Goal: Information Seeking & Learning: Learn about a topic

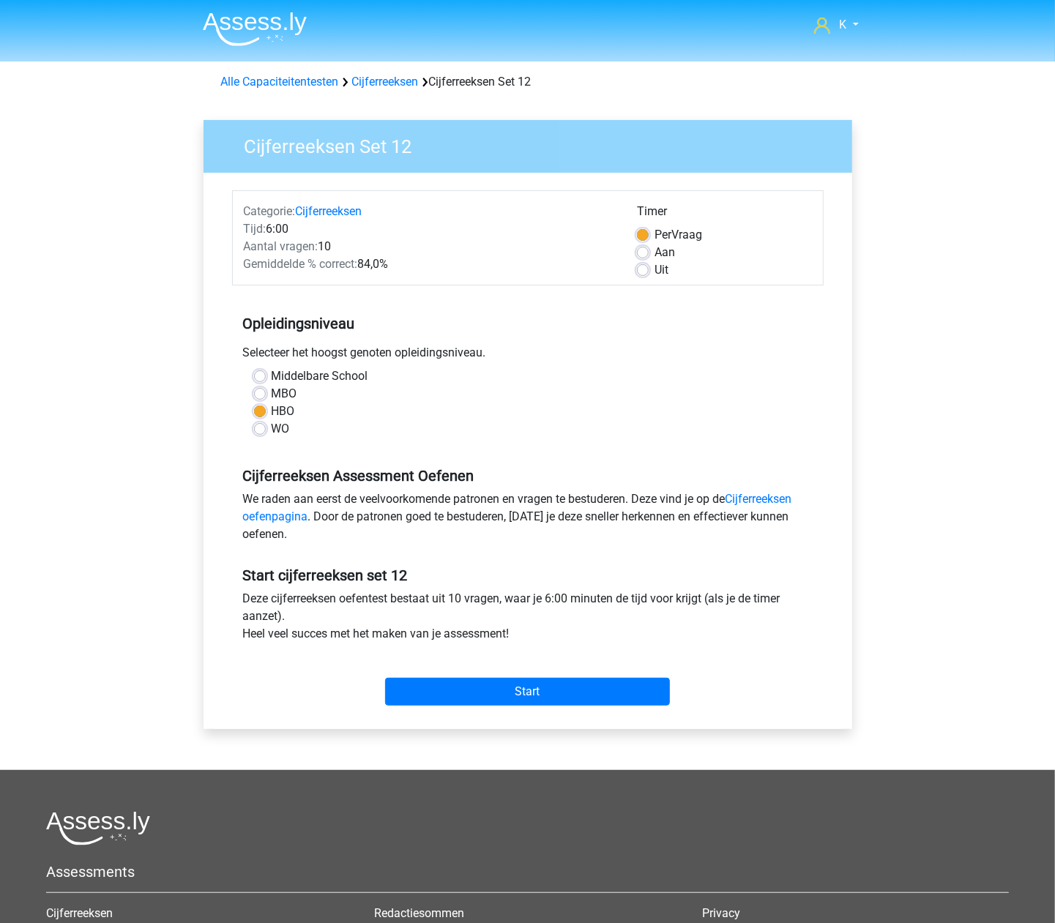
click at [663, 267] on label "Uit" at bounding box center [661, 270] width 14 height 18
click at [649, 267] on input "Uit" at bounding box center [643, 268] width 12 height 15
radio input "true"
click at [518, 688] on input "Start" at bounding box center [527, 692] width 285 height 28
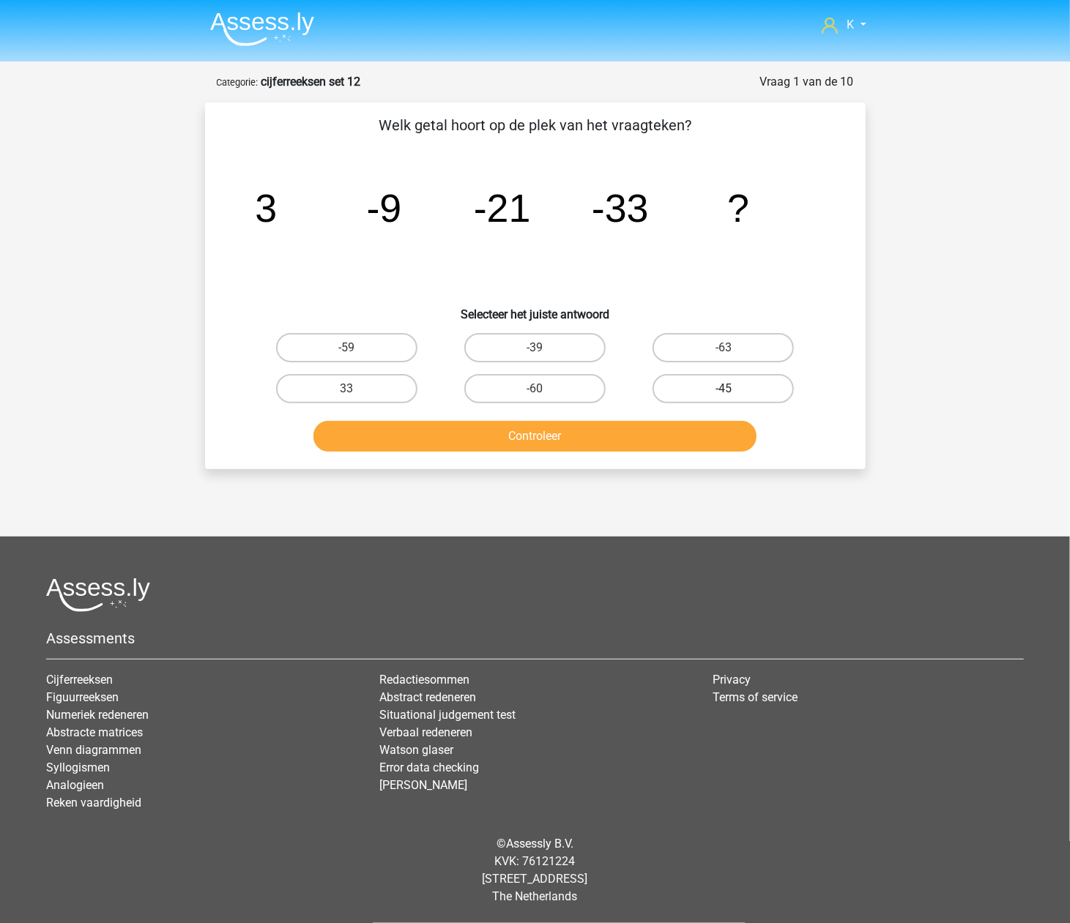
click at [678, 382] on label "-45" at bounding box center [722, 388] width 141 height 29
click at [723, 389] on input "-45" at bounding box center [728, 394] width 10 height 10
radio input "true"
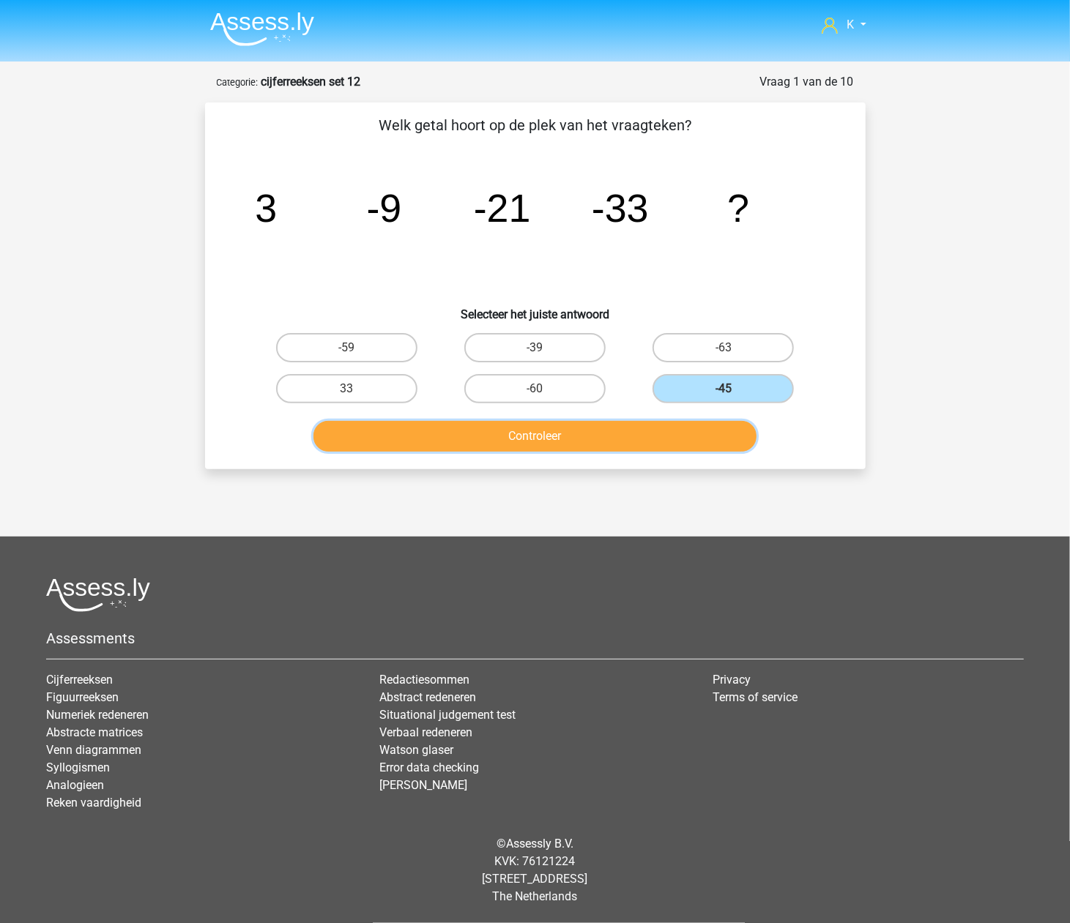
click at [633, 425] on button "Controleer" at bounding box center [534, 436] width 443 height 31
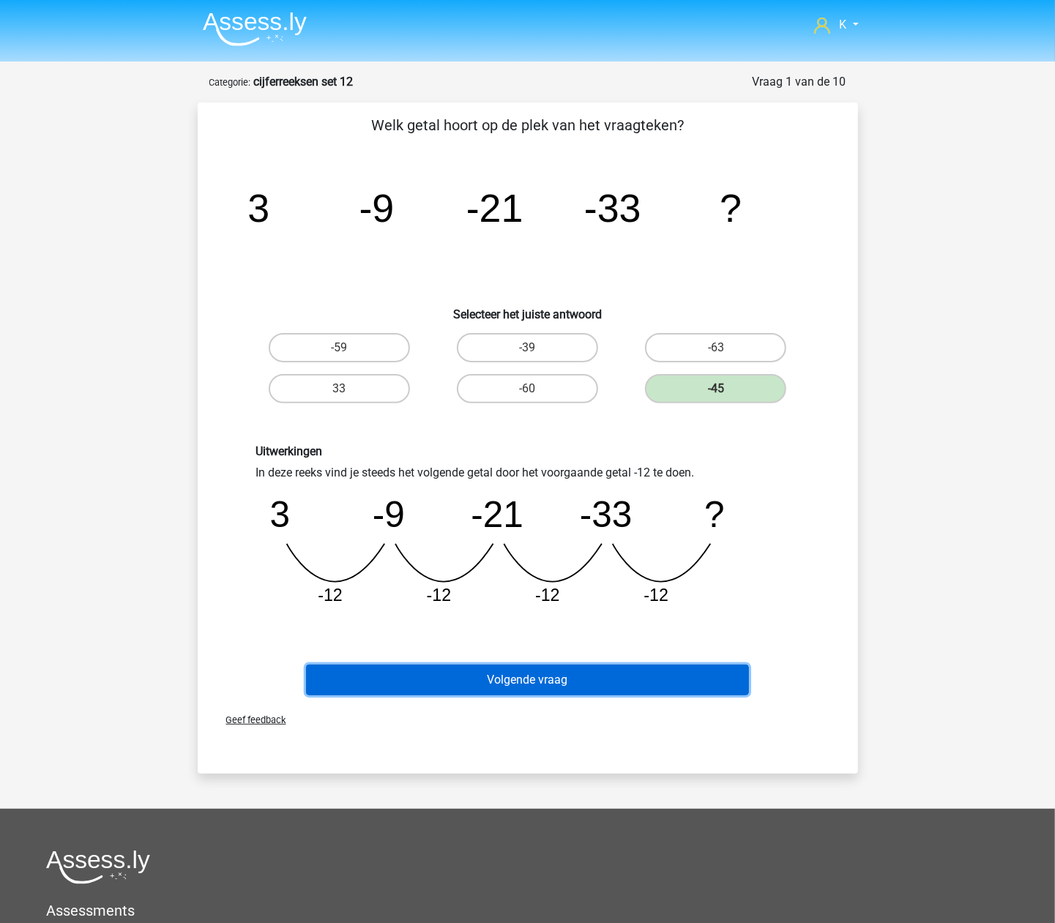
click at [621, 680] on button "Volgende vraag" at bounding box center [527, 680] width 443 height 31
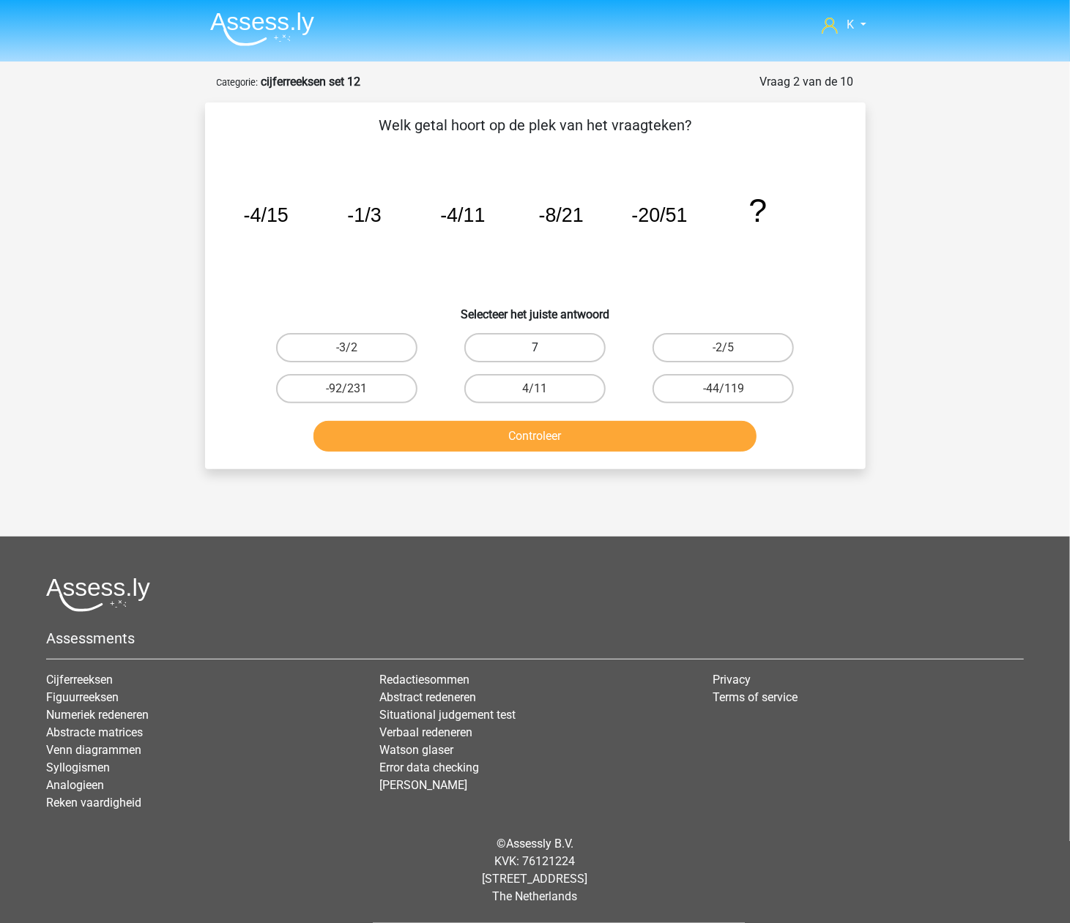
click at [498, 359] on label "7" at bounding box center [534, 347] width 141 height 29
click at [534, 357] on input "7" at bounding box center [539, 353] width 10 height 10
radio input "true"
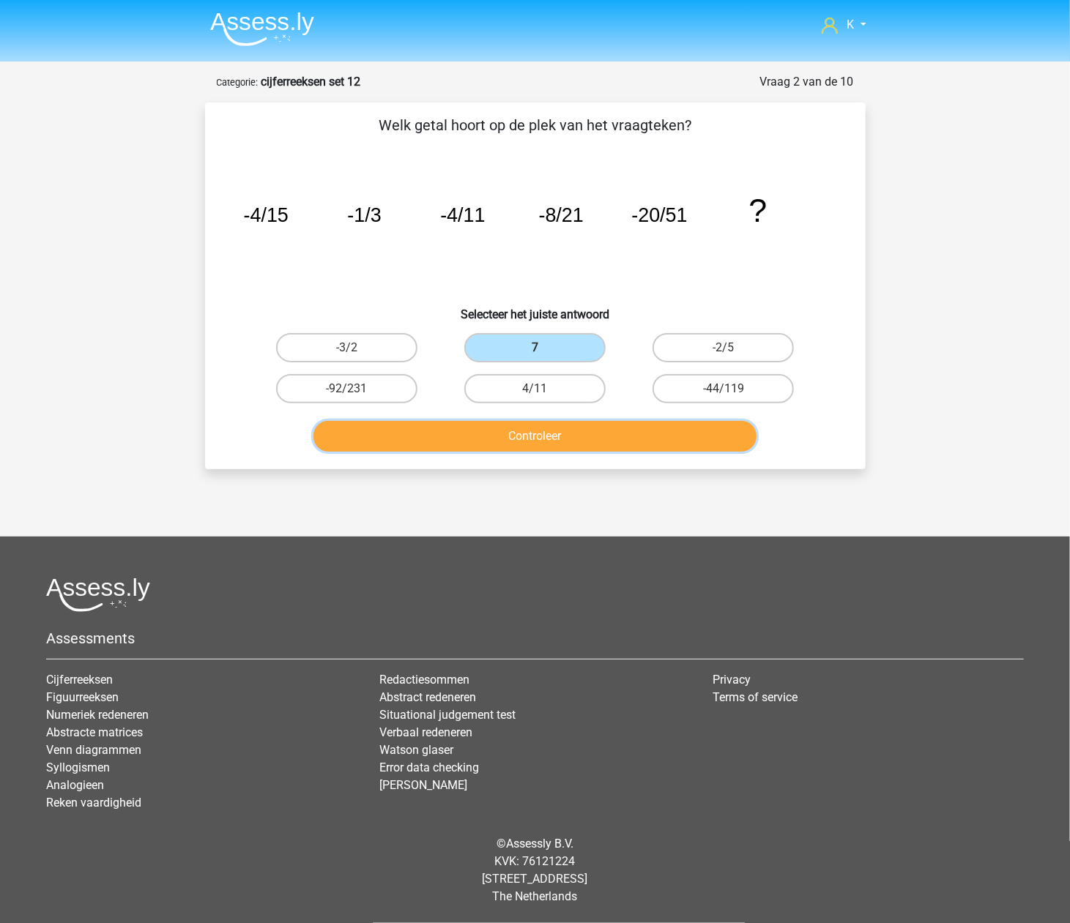
click at [490, 436] on button "Controleer" at bounding box center [534, 436] width 443 height 31
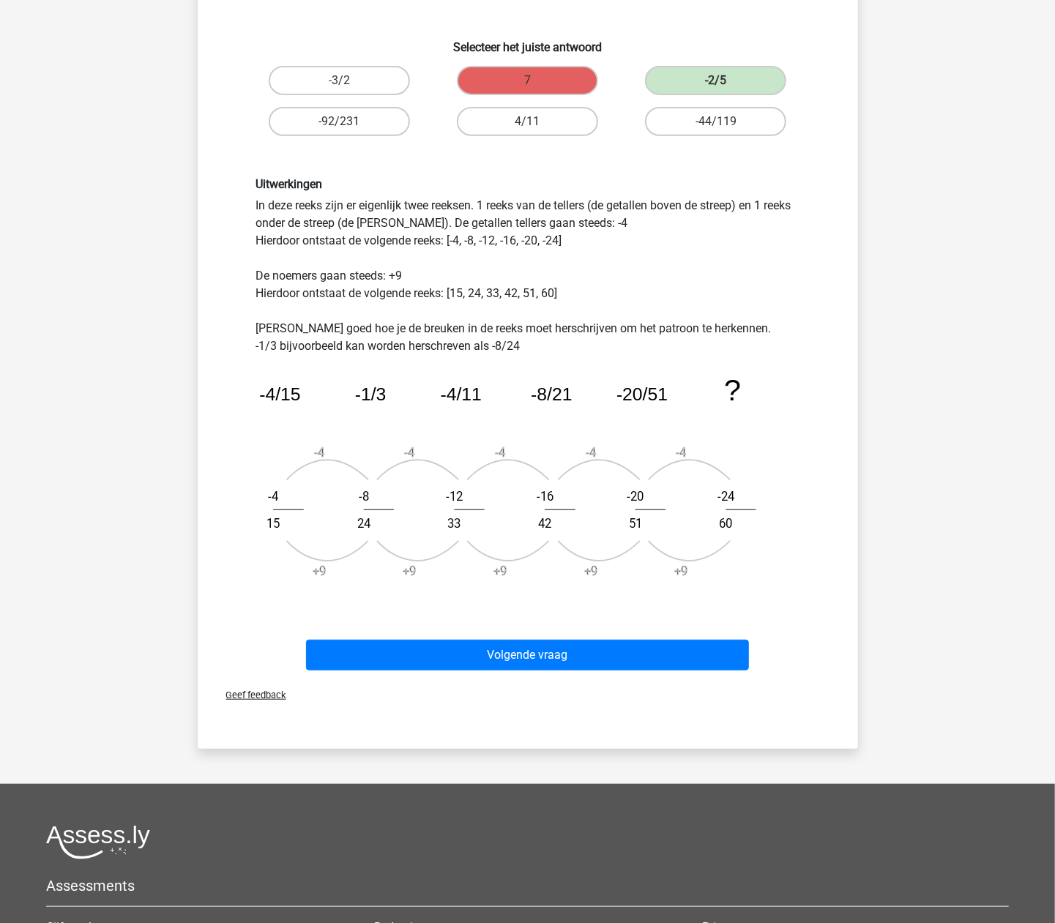
scroll to position [293, 0]
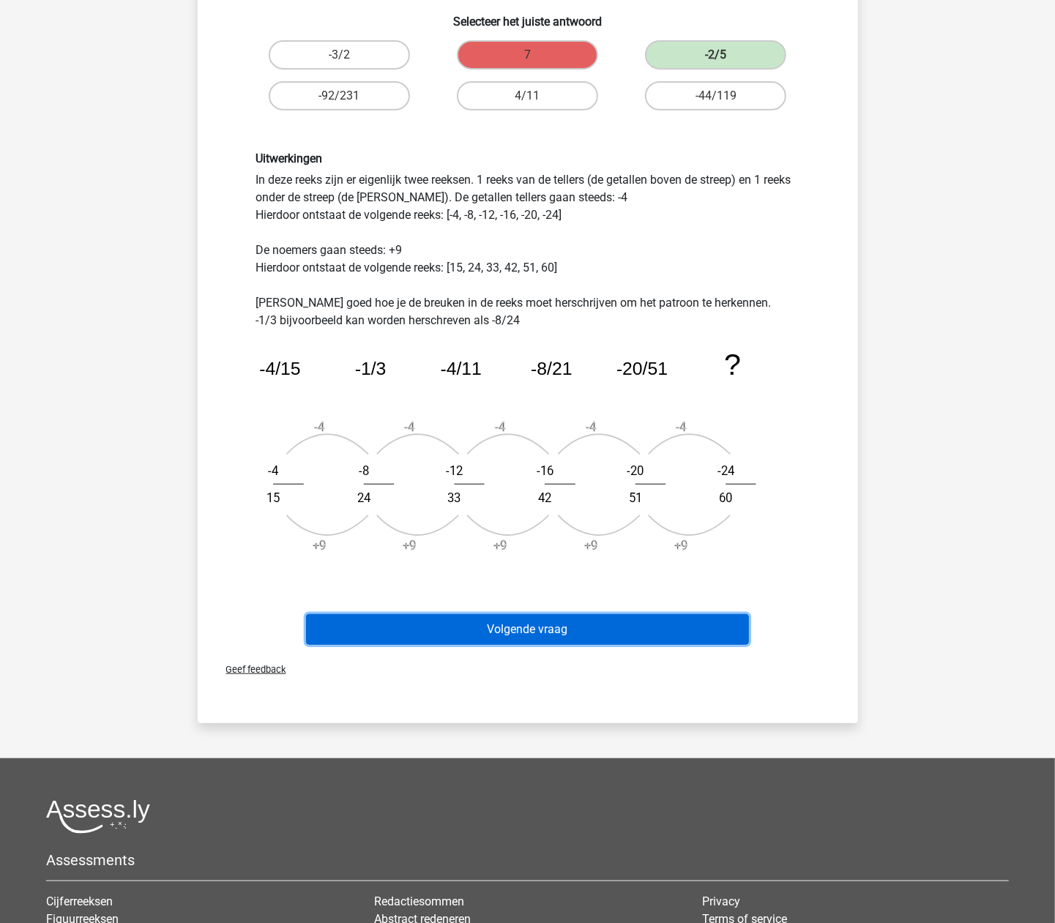
click at [648, 637] on button "Volgende vraag" at bounding box center [527, 629] width 443 height 31
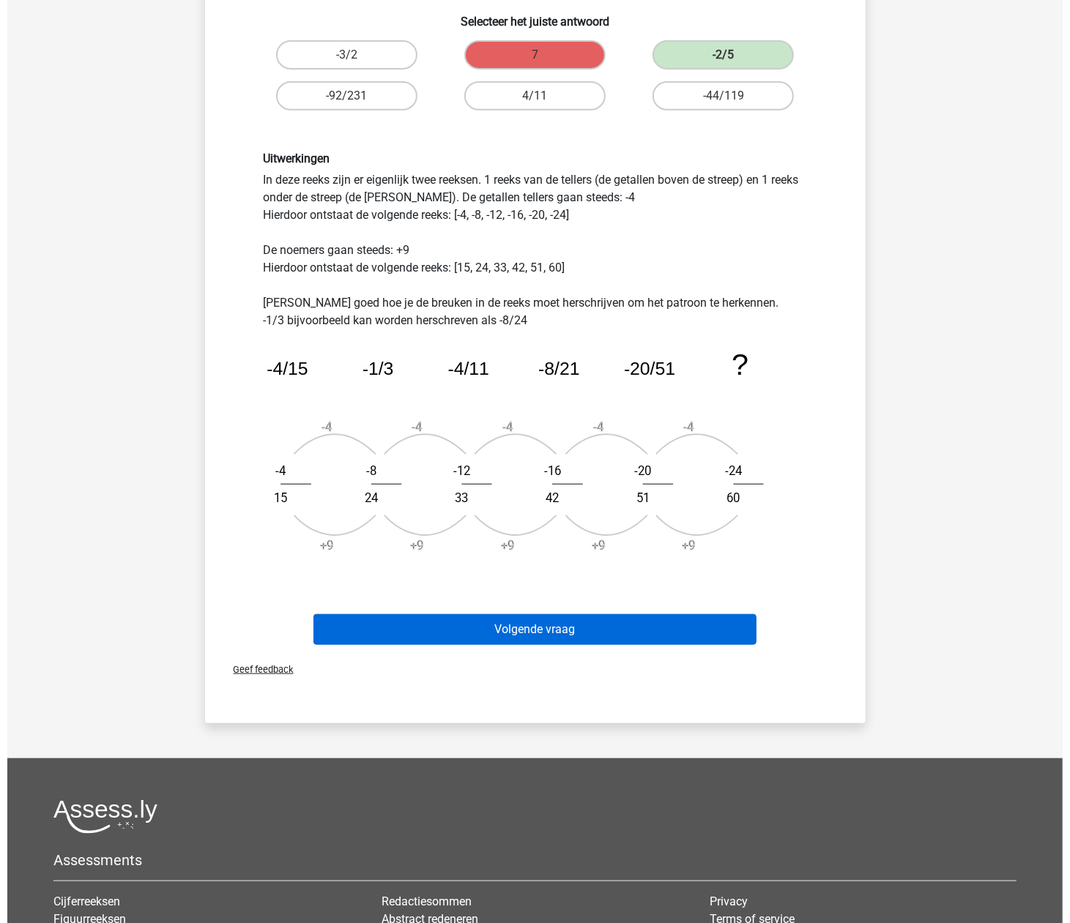
scroll to position [0, 0]
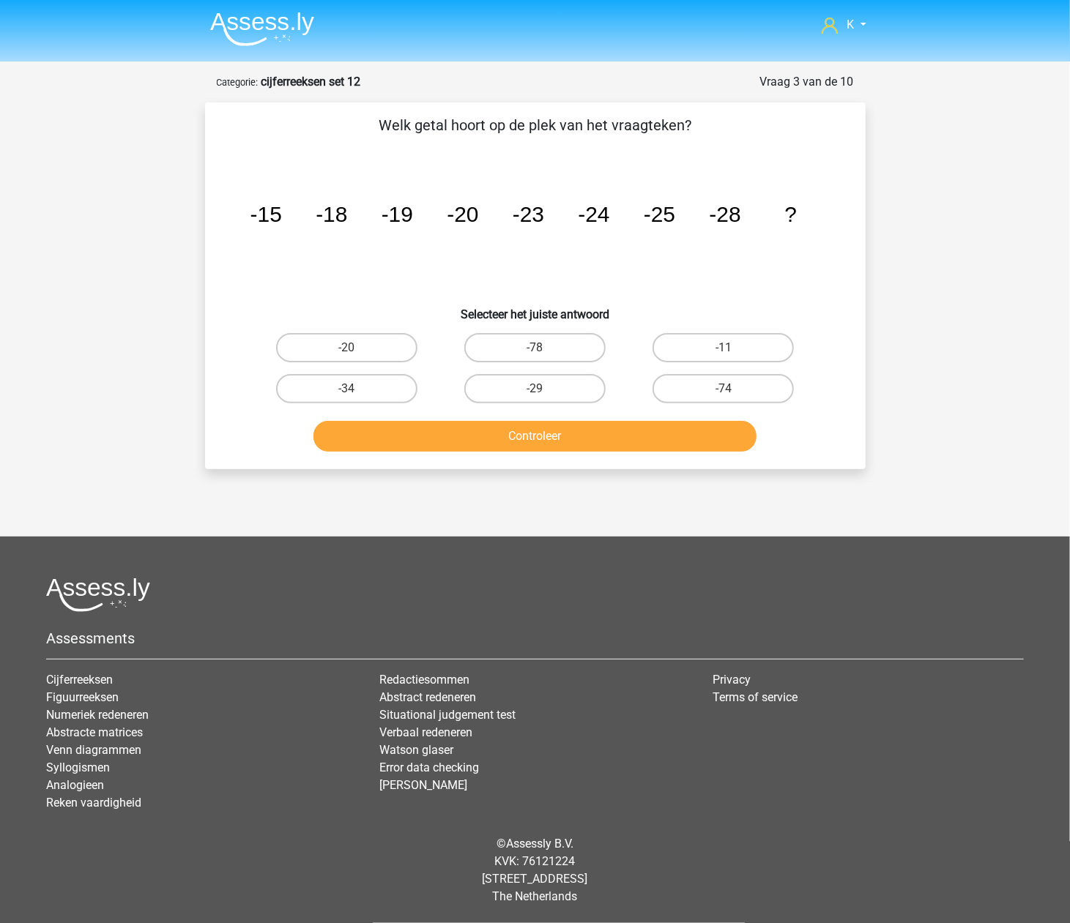
drag, startPoint x: 561, startPoint y: 379, endPoint x: 559, endPoint y: 406, distance: 26.4
click at [560, 381] on label "-29" at bounding box center [534, 388] width 141 height 29
click at [544, 389] on input "-29" at bounding box center [539, 394] width 10 height 10
radio input "true"
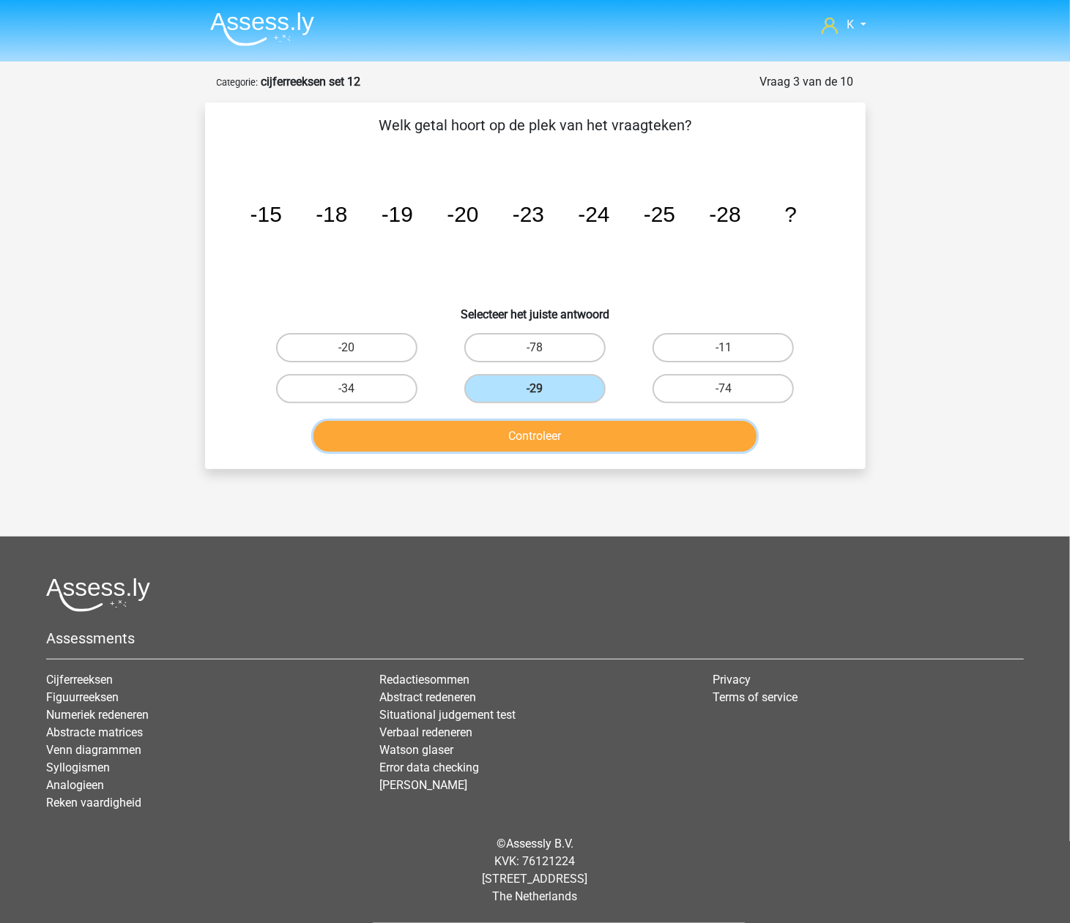
click at [562, 428] on button "Controleer" at bounding box center [534, 436] width 443 height 31
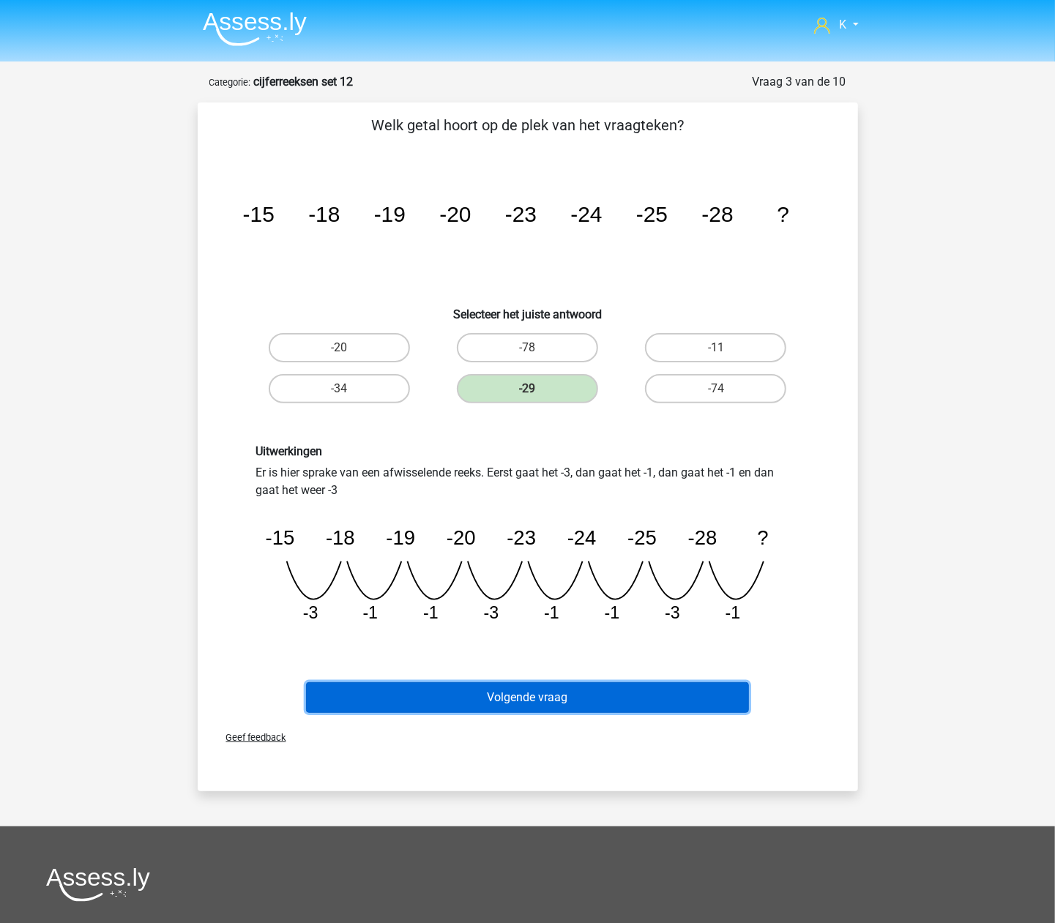
click at [600, 700] on button "Volgende vraag" at bounding box center [527, 697] width 443 height 31
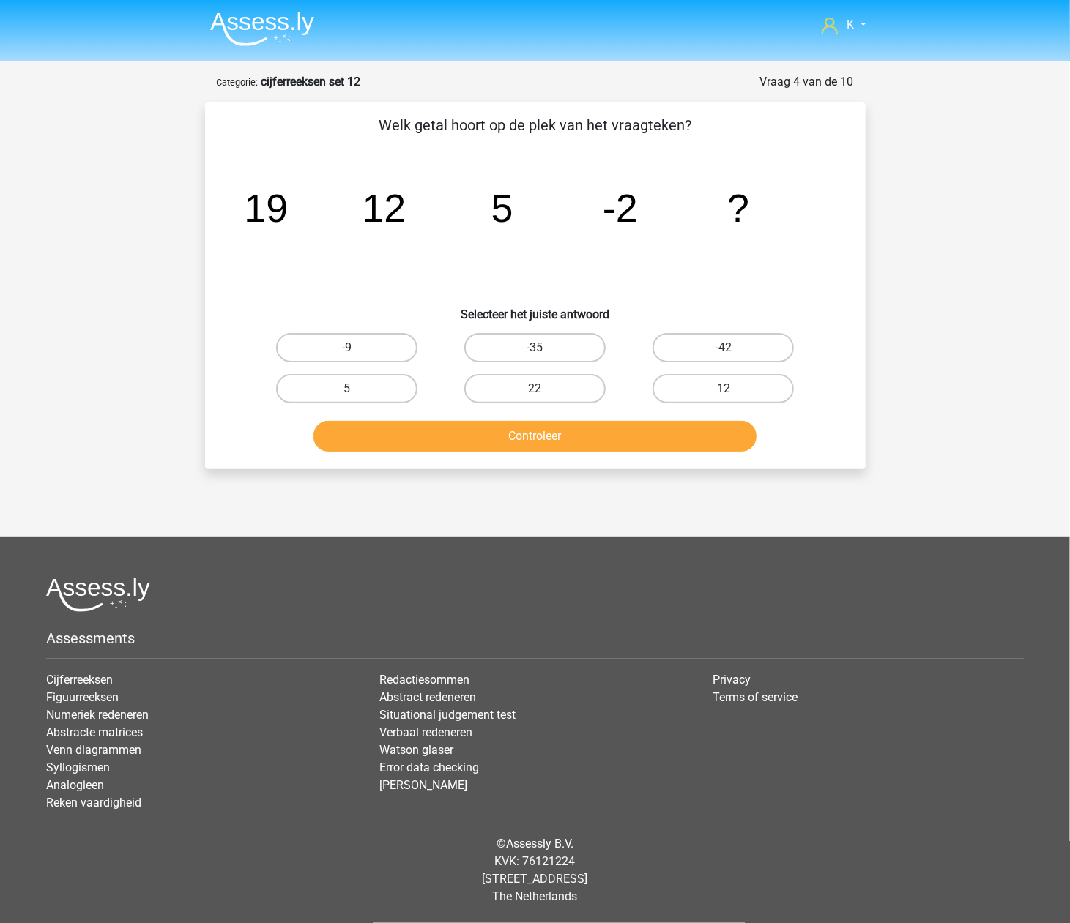
click at [382, 355] on label "-9" at bounding box center [346, 347] width 141 height 29
click at [356, 355] on input "-9" at bounding box center [351, 353] width 10 height 10
radio input "true"
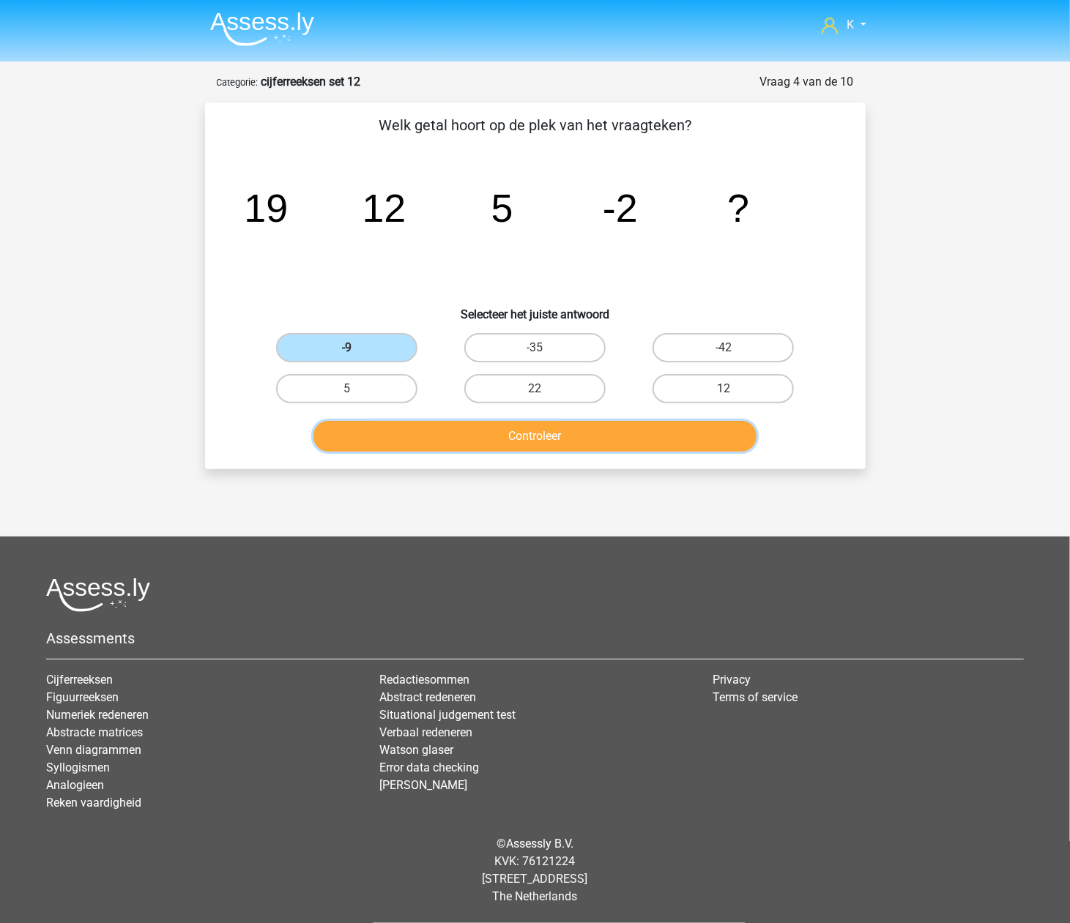
click at [410, 423] on button "Controleer" at bounding box center [534, 436] width 443 height 31
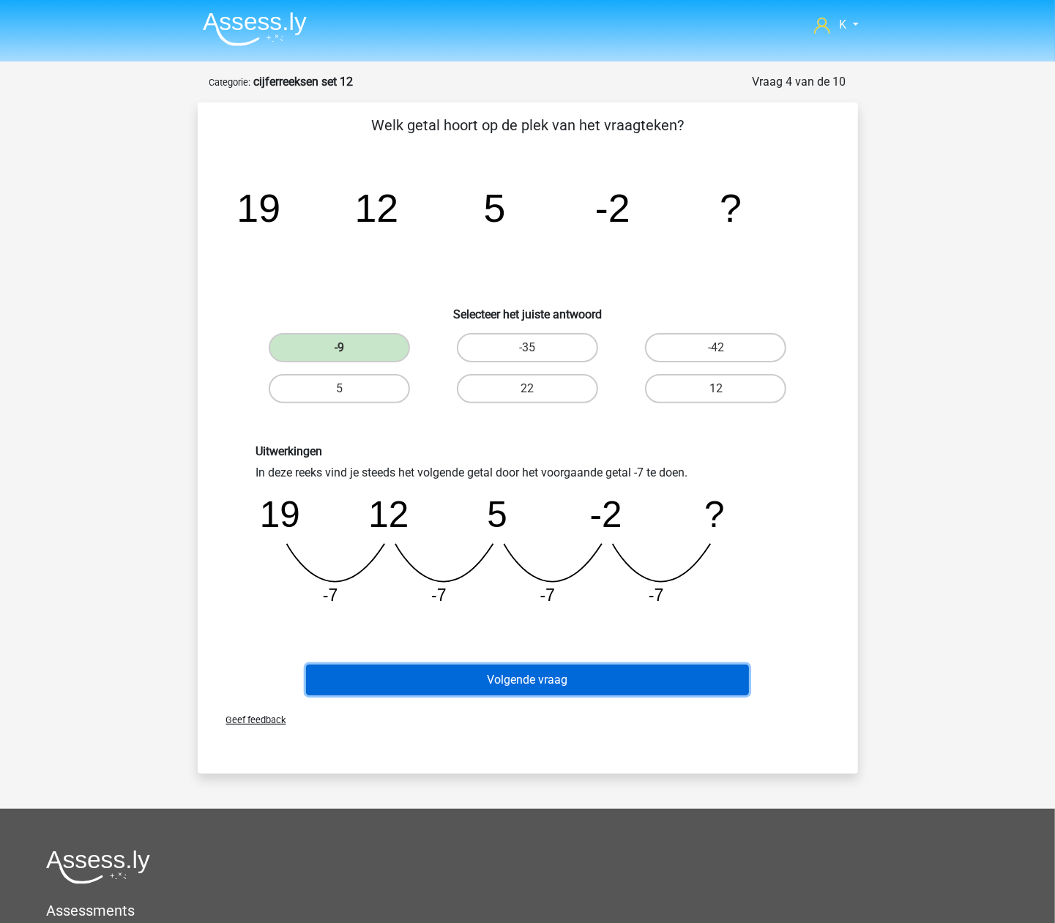
click at [581, 666] on button "Volgende vraag" at bounding box center [527, 680] width 443 height 31
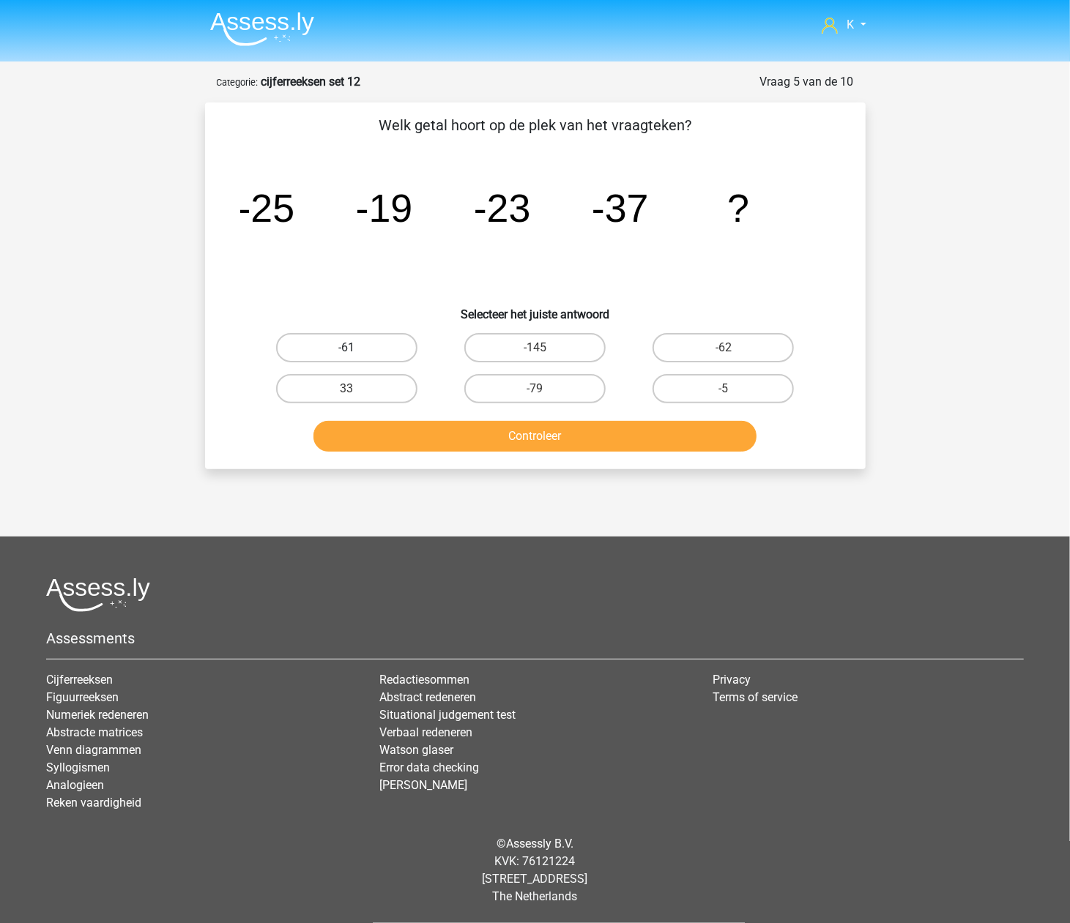
click at [390, 346] on label "-61" at bounding box center [346, 347] width 141 height 29
click at [356, 348] on input "-61" at bounding box center [351, 353] width 10 height 10
radio input "true"
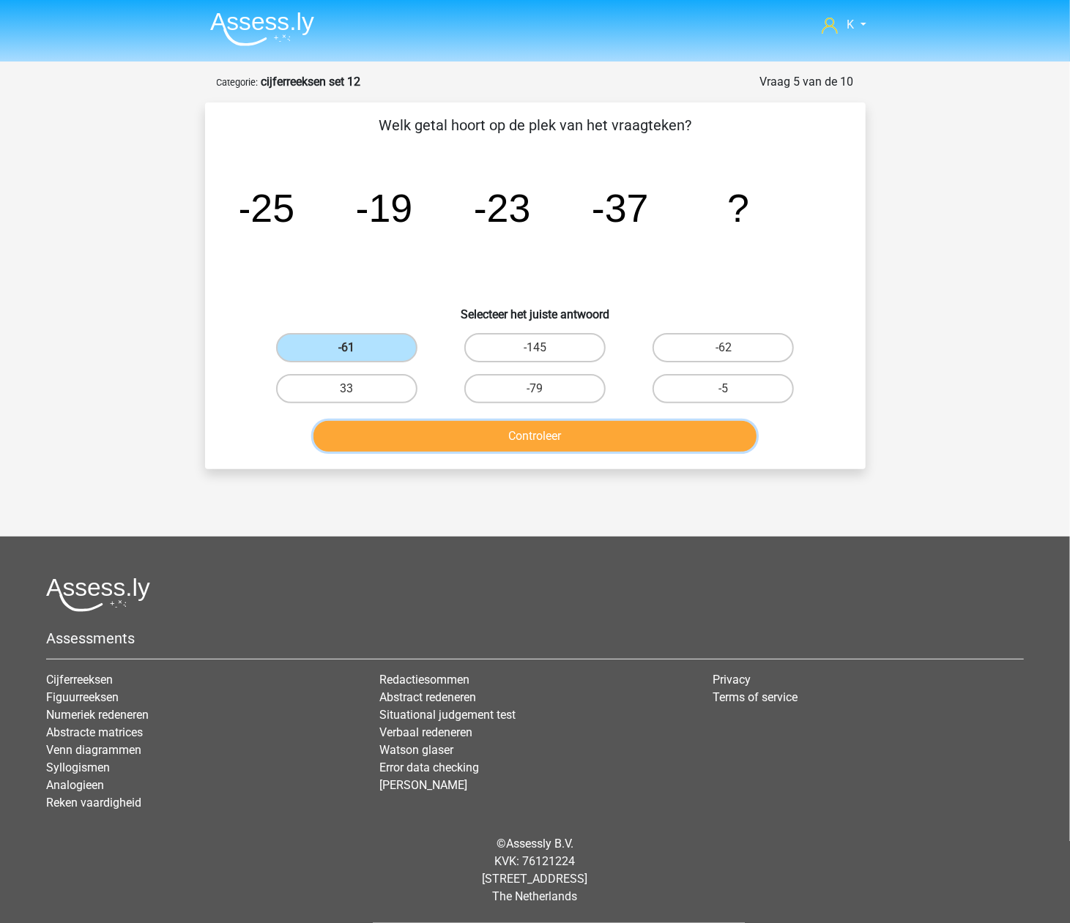
click at [432, 434] on button "Controleer" at bounding box center [534, 436] width 443 height 31
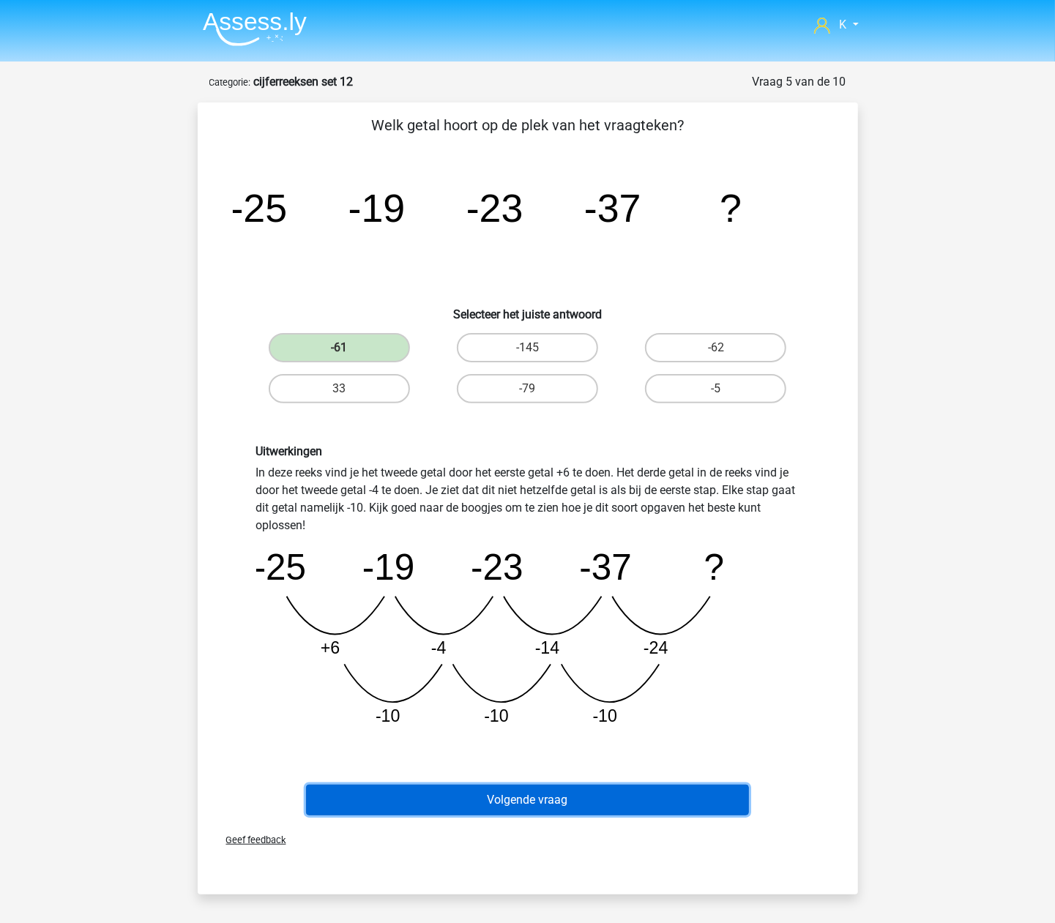
click at [561, 791] on button "Volgende vraag" at bounding box center [527, 800] width 443 height 31
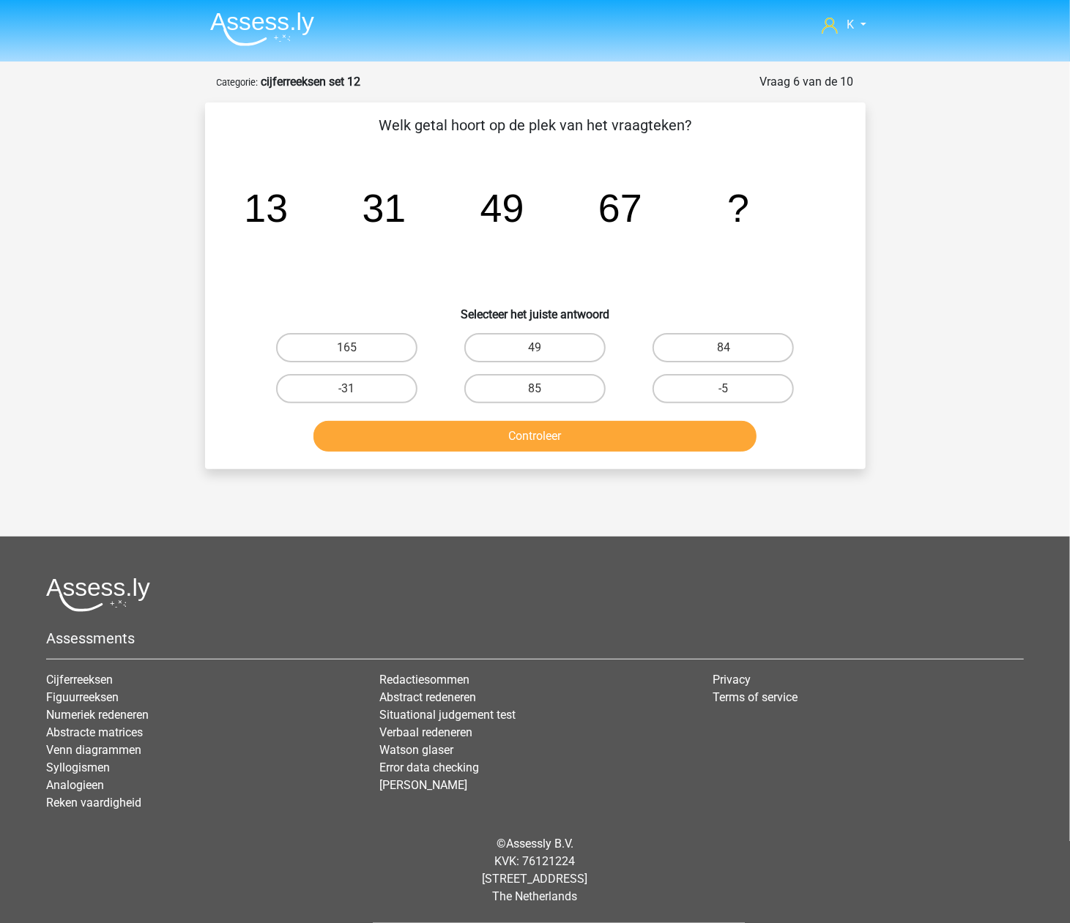
click at [498, 366] on div "49" at bounding box center [535, 347] width 188 height 41
click at [501, 405] on div "85" at bounding box center [535, 388] width 188 height 41
click at [508, 395] on label "85" at bounding box center [534, 388] width 141 height 29
click at [534, 395] on input "85" at bounding box center [539, 394] width 10 height 10
radio input "true"
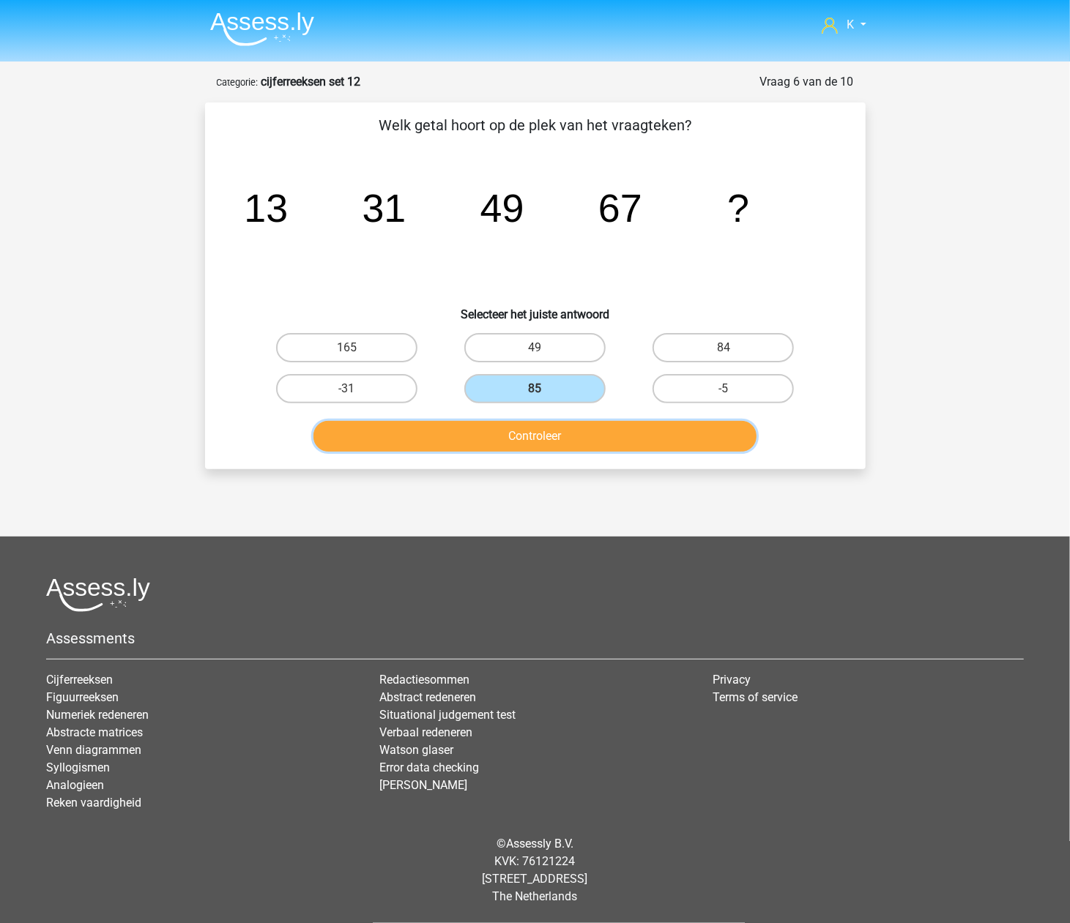
click at [533, 428] on button "Controleer" at bounding box center [534, 436] width 443 height 31
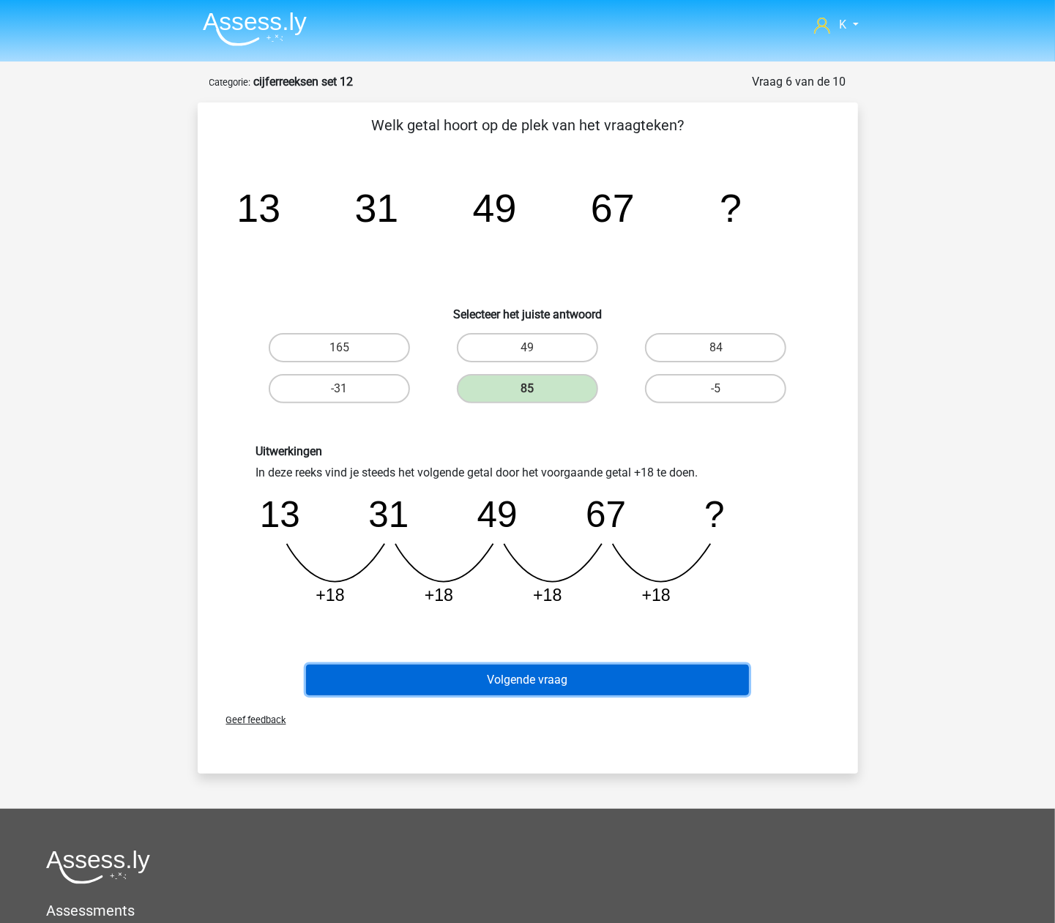
click at [698, 688] on button "Volgende vraag" at bounding box center [527, 680] width 443 height 31
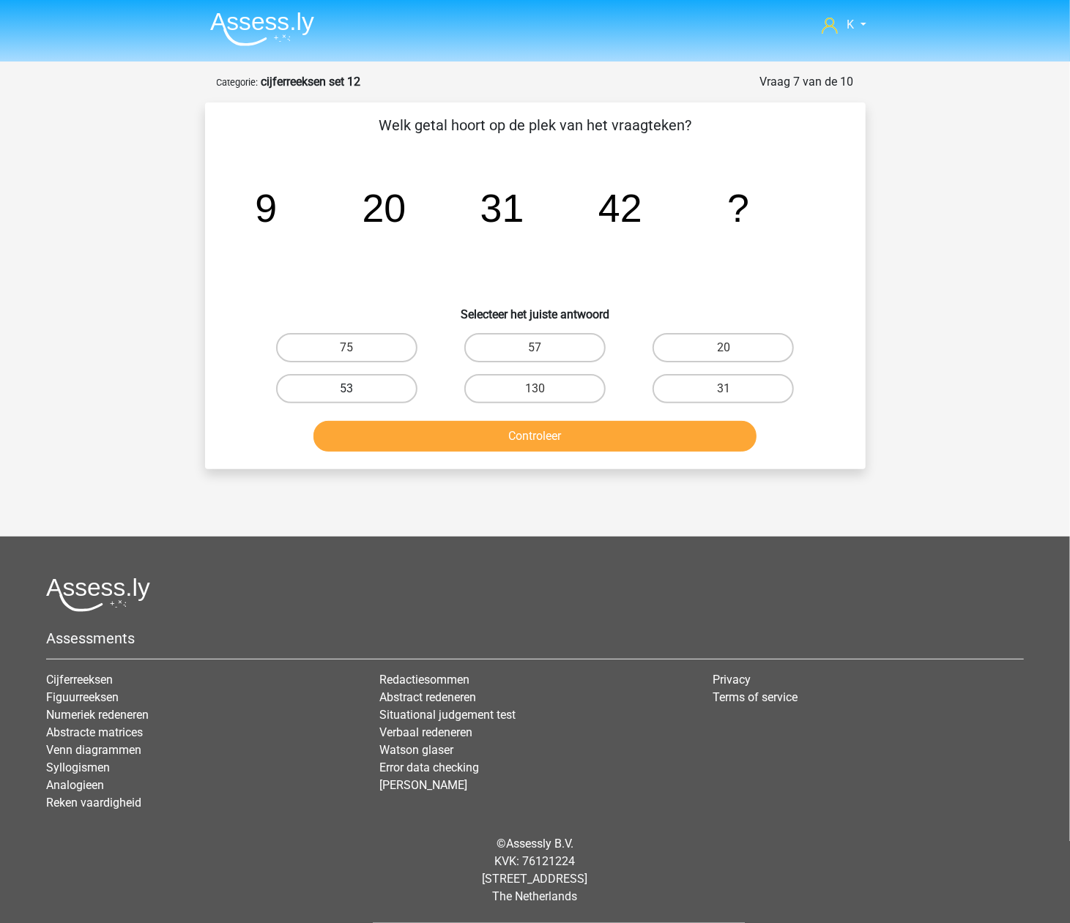
click at [324, 378] on label "53" at bounding box center [346, 388] width 141 height 29
click at [346, 389] on input "53" at bounding box center [351, 394] width 10 height 10
radio input "true"
click at [396, 413] on div "Controleer" at bounding box center [534, 433] width 613 height 48
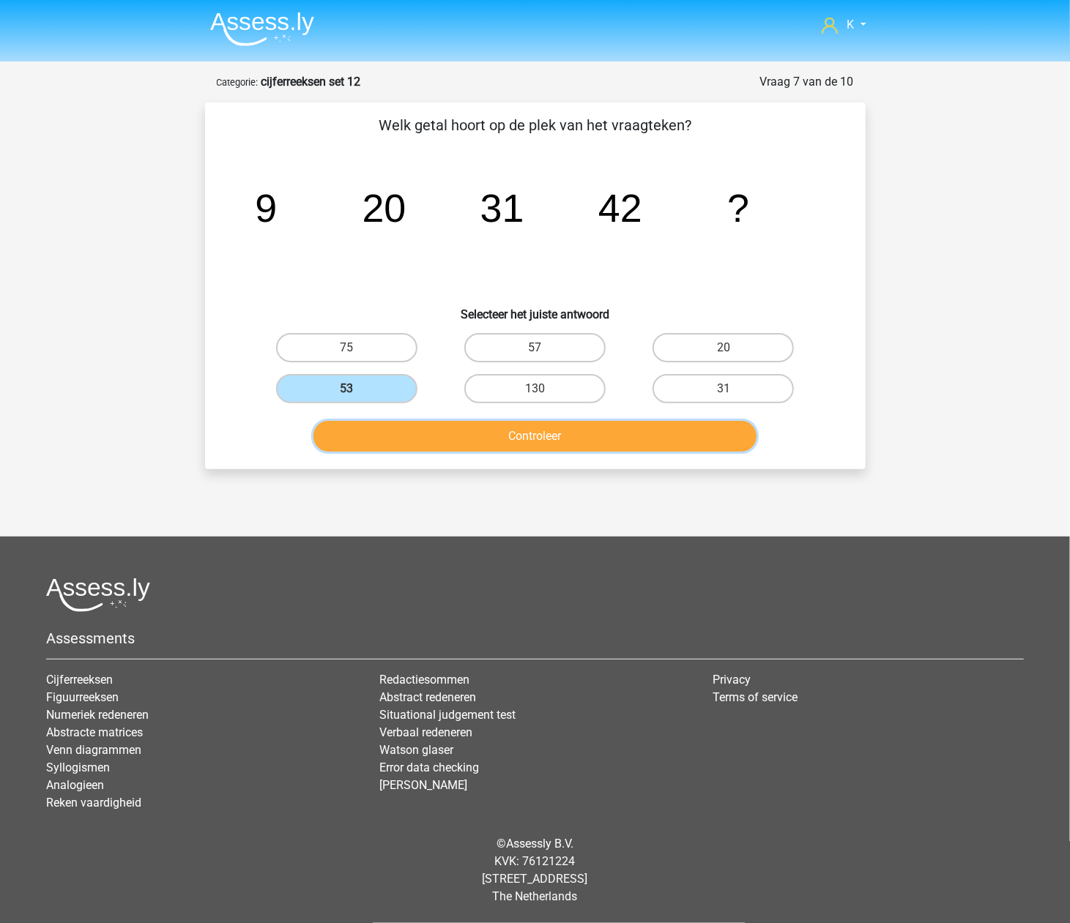
click at [409, 428] on button "Controleer" at bounding box center [534, 436] width 443 height 31
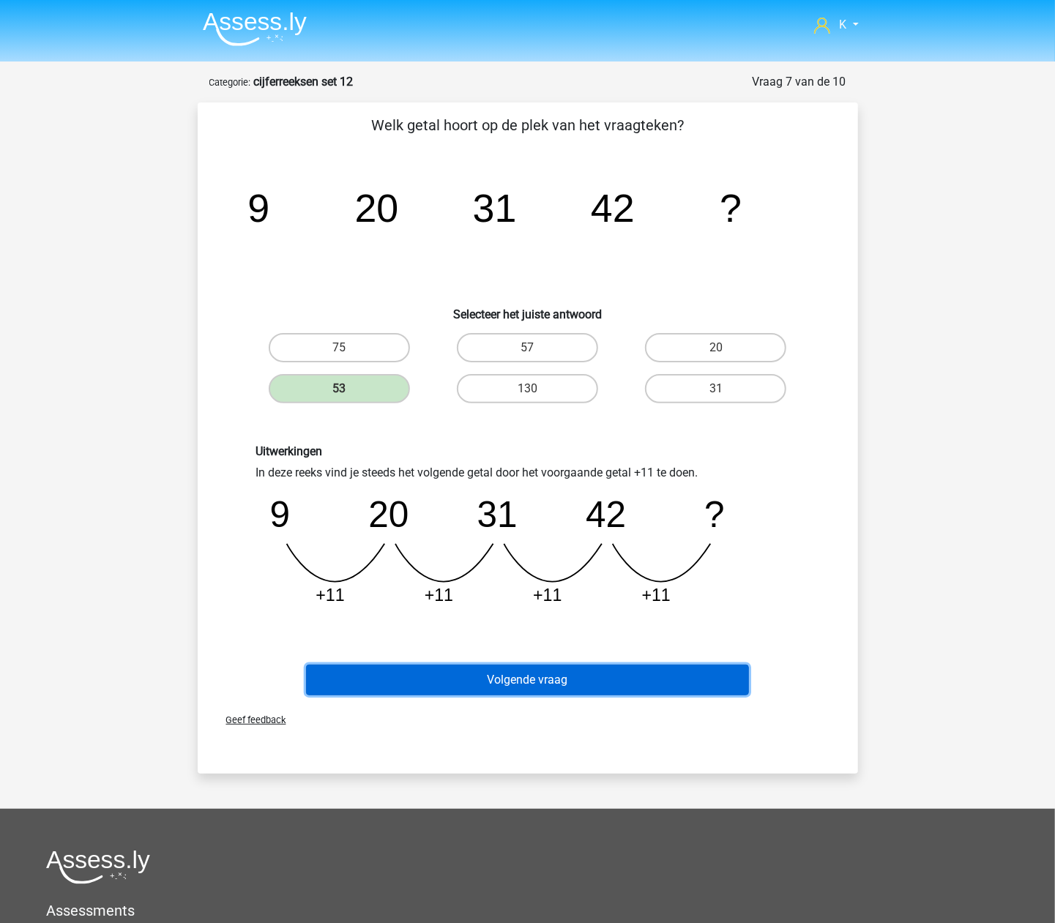
click at [490, 665] on button "Volgende vraag" at bounding box center [527, 680] width 443 height 31
